Goal: Information Seeking & Learning: Compare options

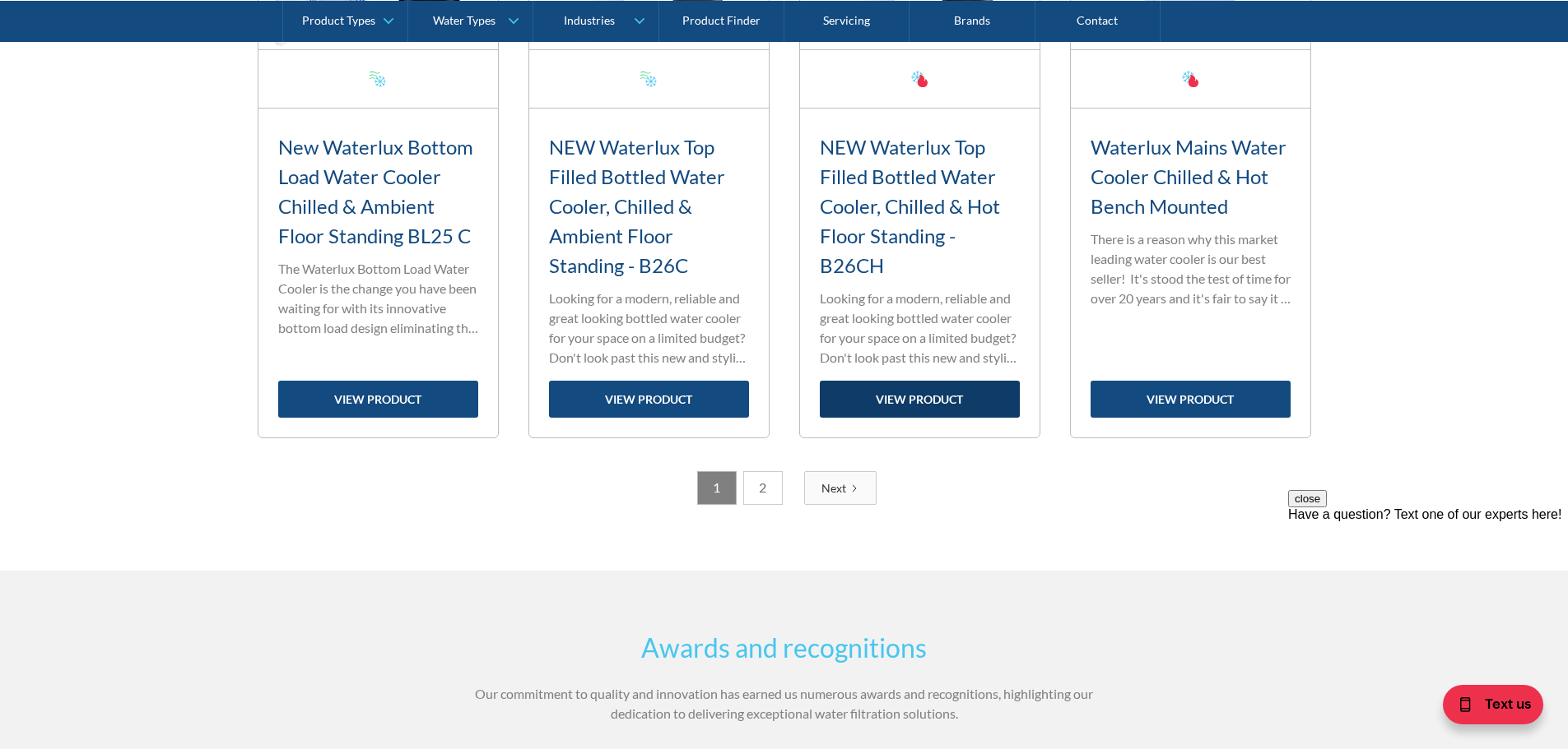
scroll to position [2797, 0]
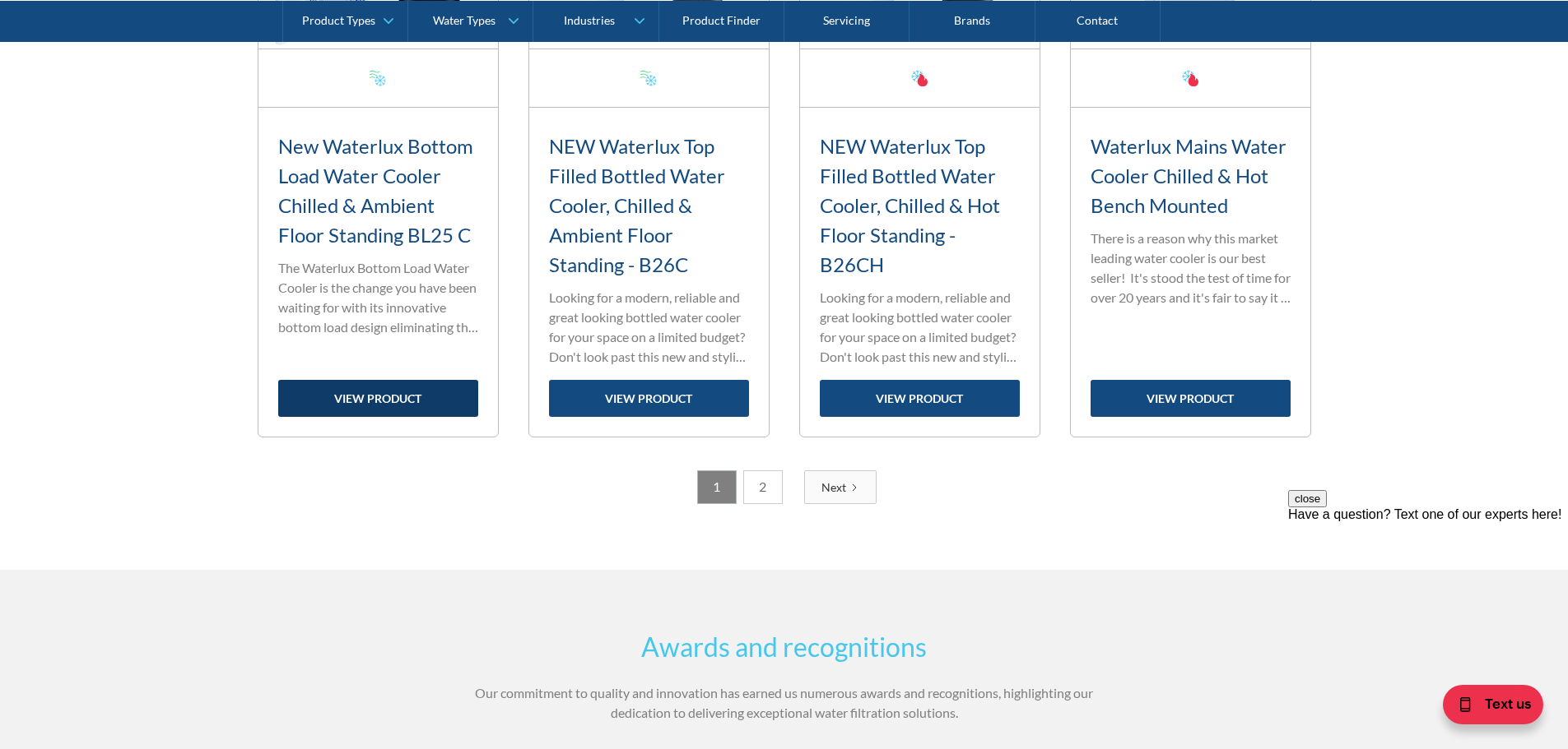
click at [400, 402] on link "view product" at bounding box center [377, 398] width 200 height 37
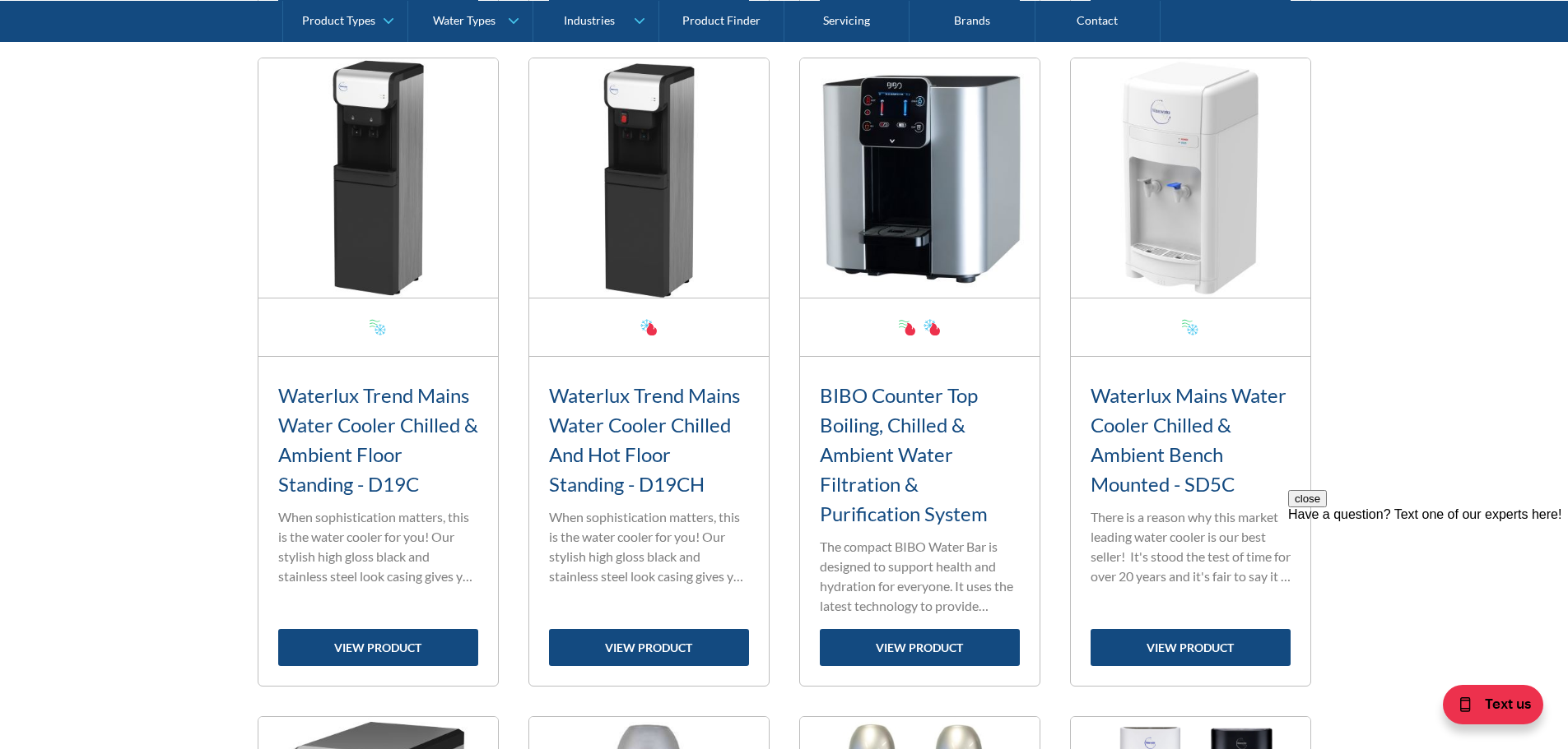
scroll to position [1234, 0]
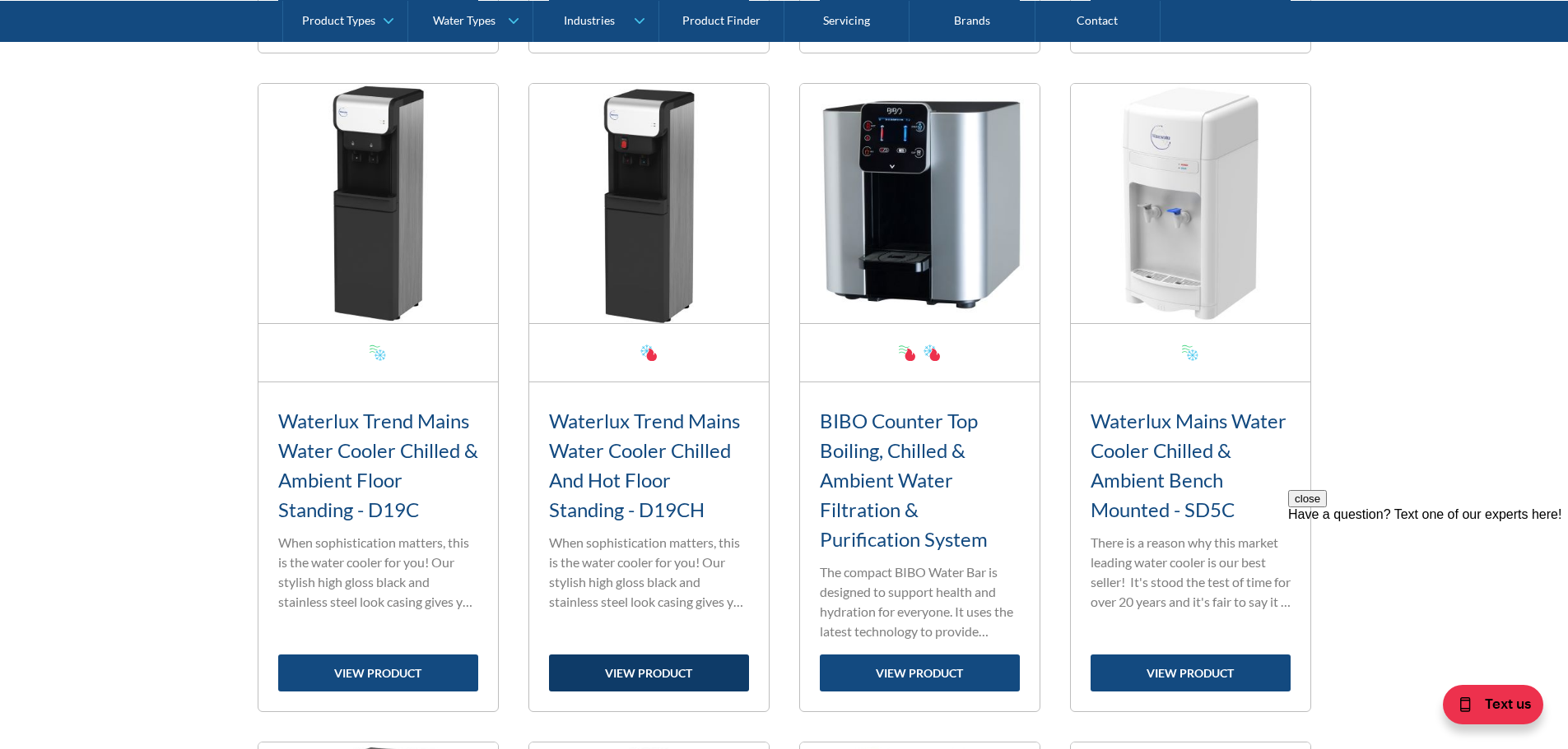
click at [645, 672] on link "view product" at bounding box center [649, 673] width 200 height 37
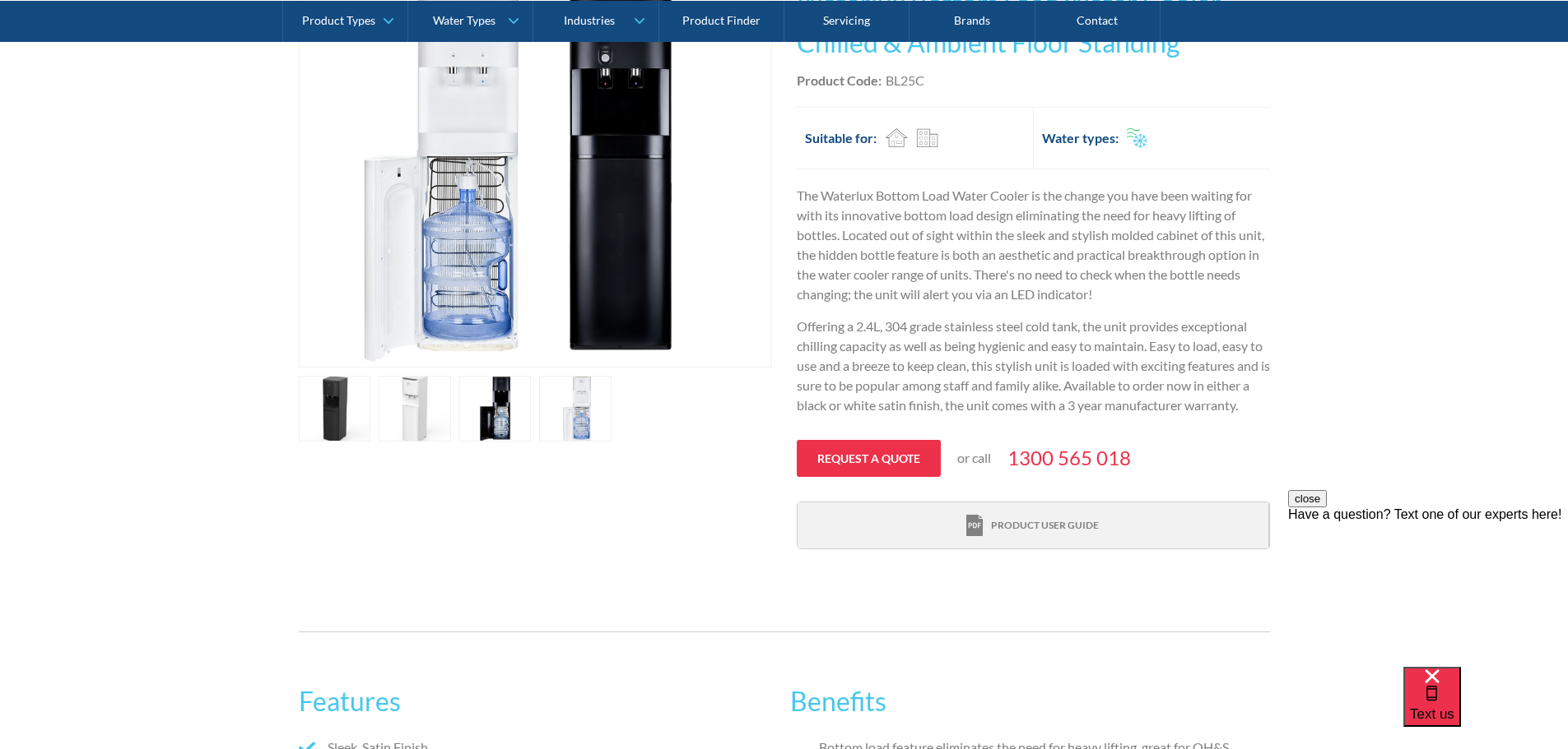
scroll to position [411, 0]
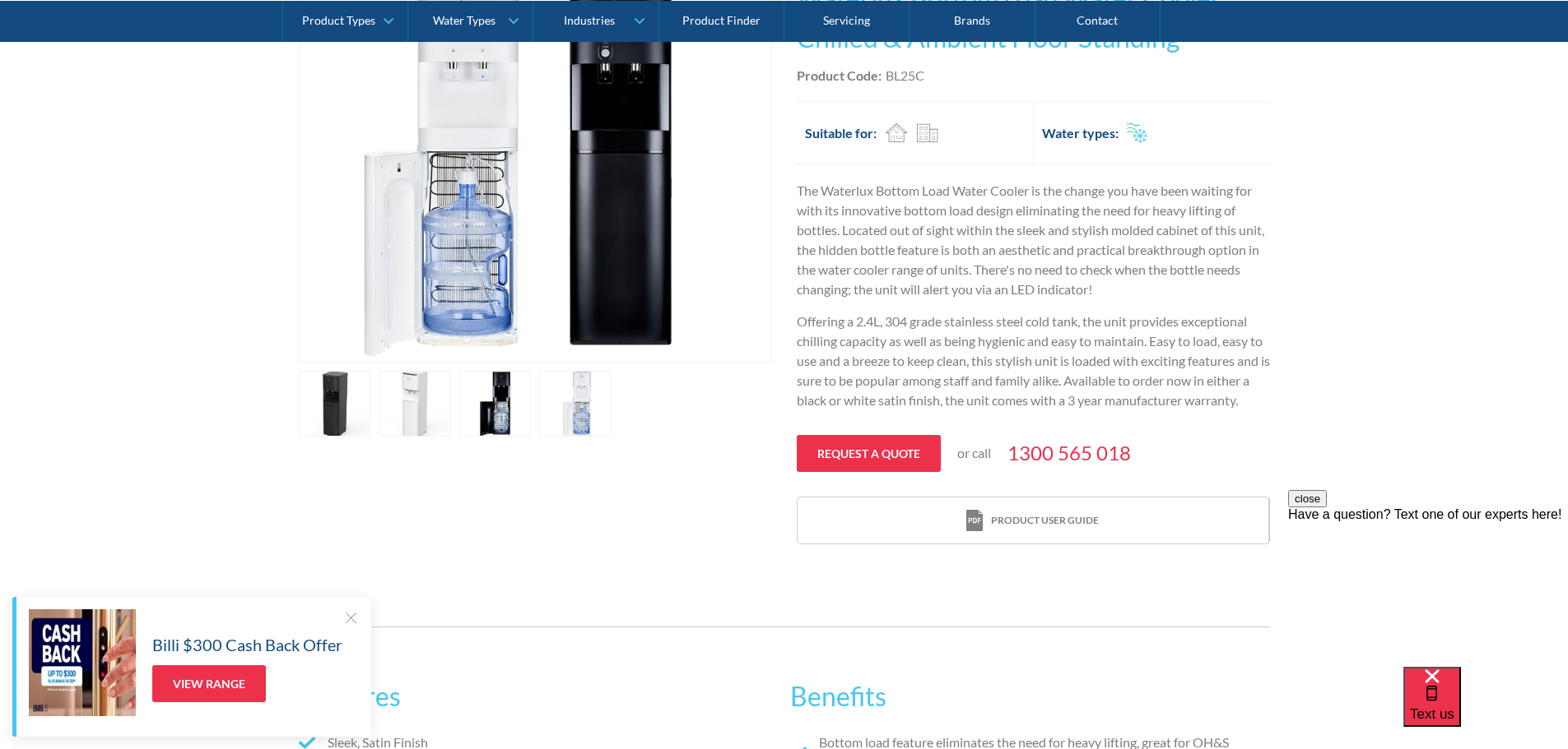
click at [498, 403] on link "open lightbox" at bounding box center [495, 404] width 72 height 66
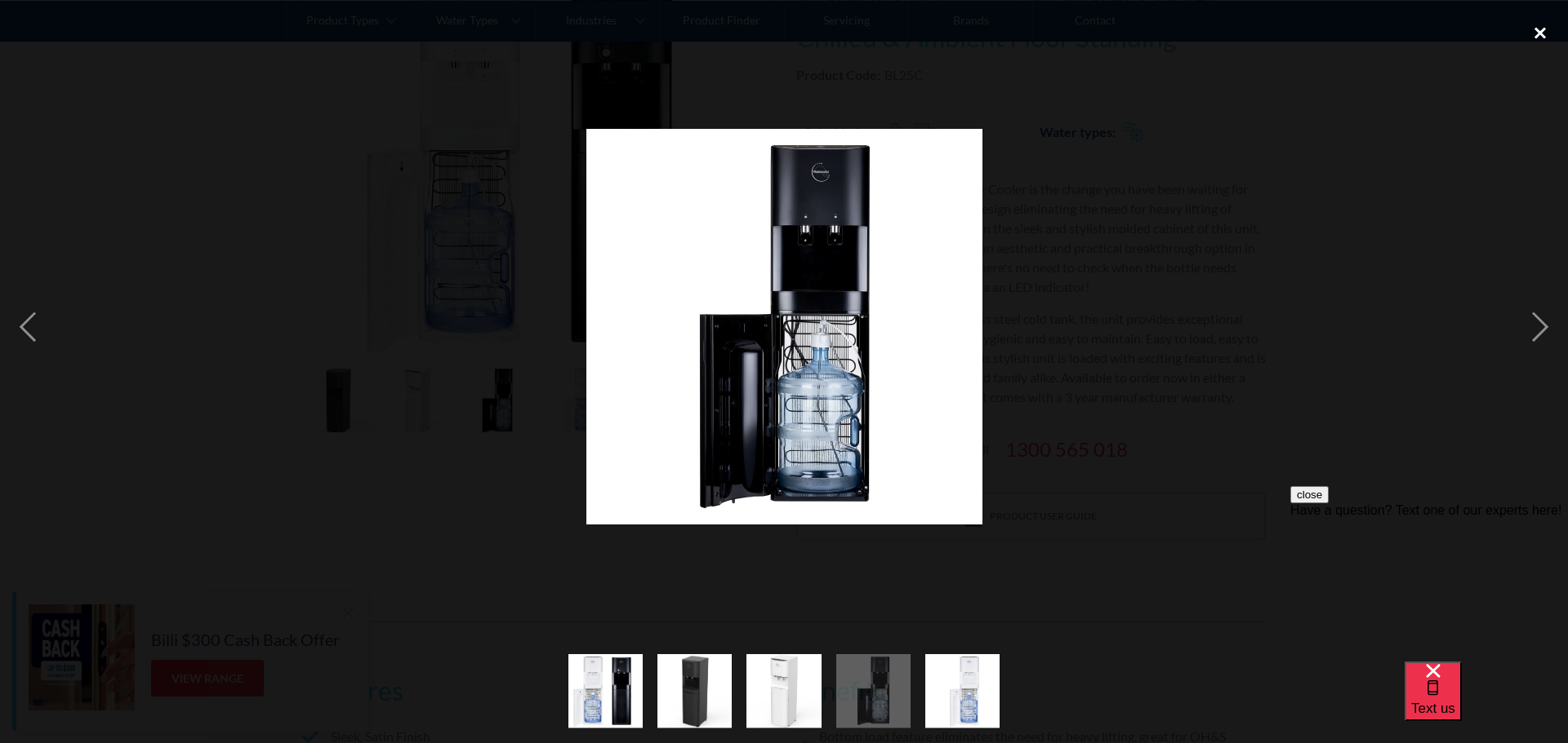
click at [1545, 34] on div "close lightbox" at bounding box center [1540, 33] width 56 height 36
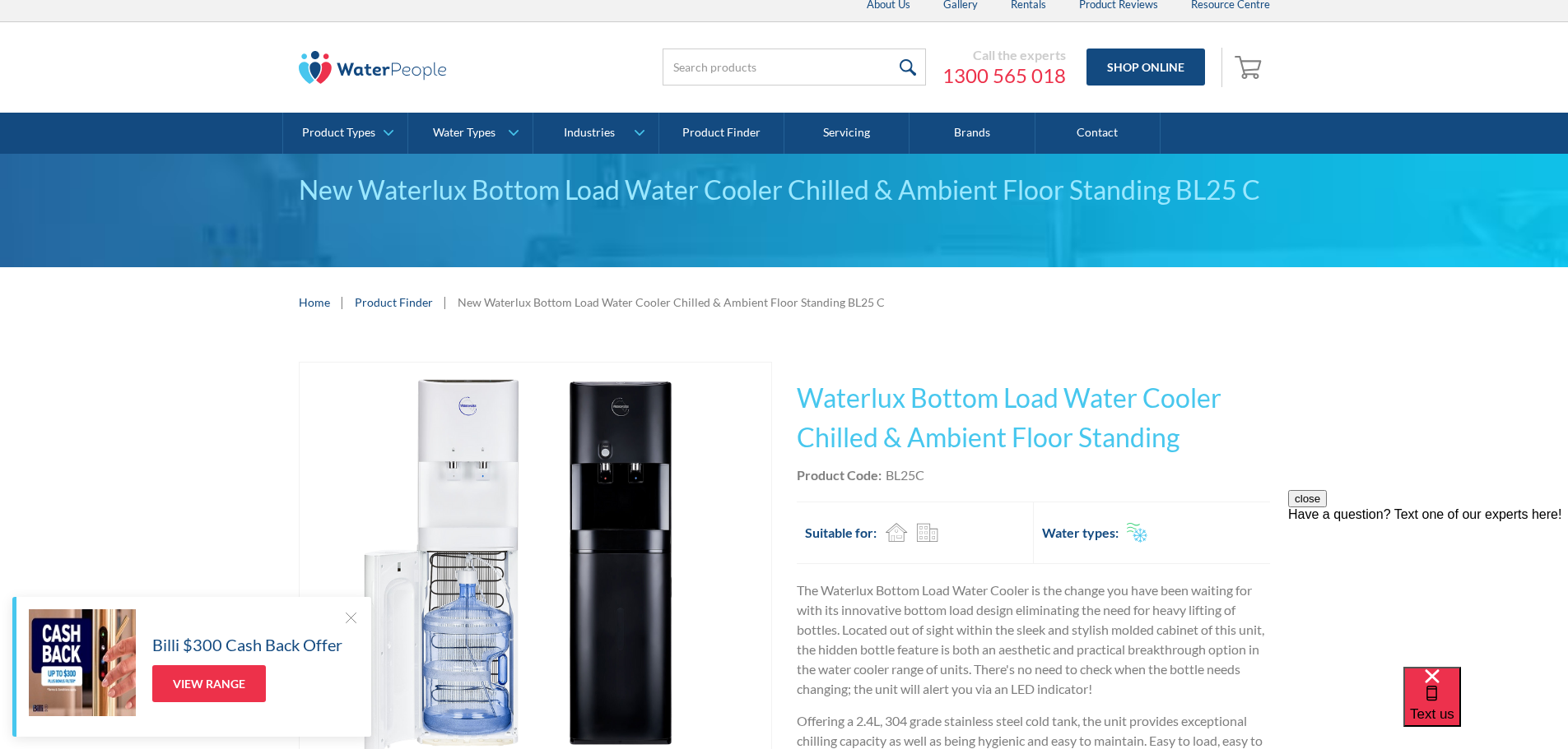
scroll to position [0, 0]
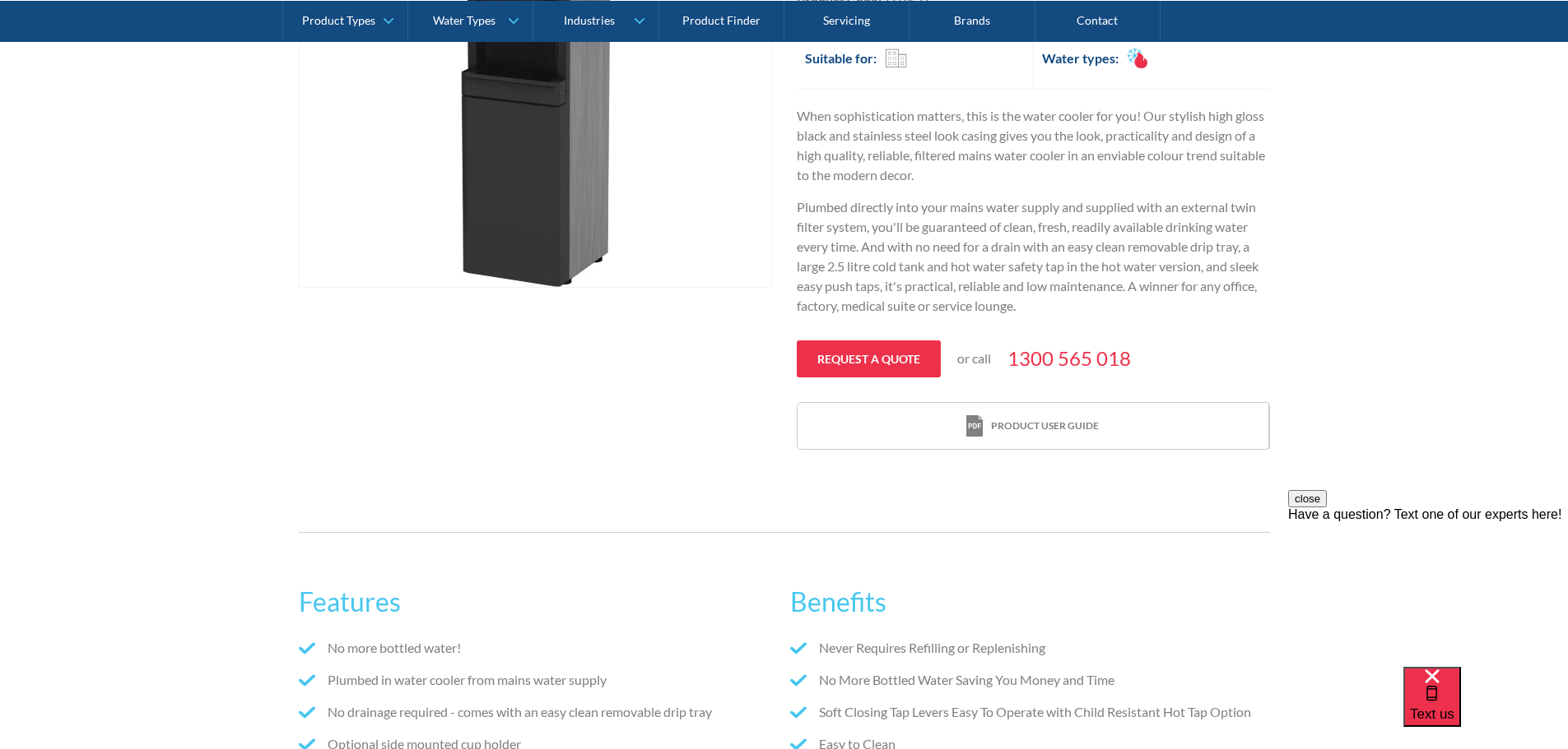
scroll to position [329, 0]
